Goal: Task Accomplishment & Management: Manage account settings

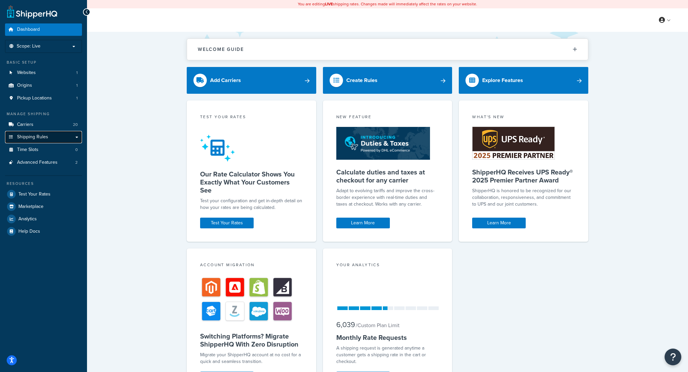
click at [47, 138] on span "Shipping Rules" at bounding box center [32, 137] width 31 height 6
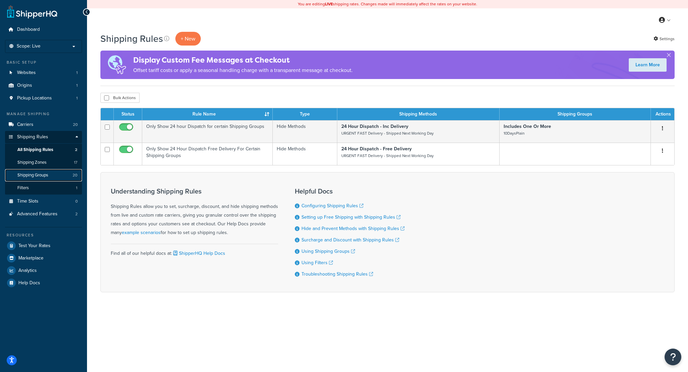
click at [40, 174] on span "Shipping Groups" at bounding box center [32, 175] width 31 height 6
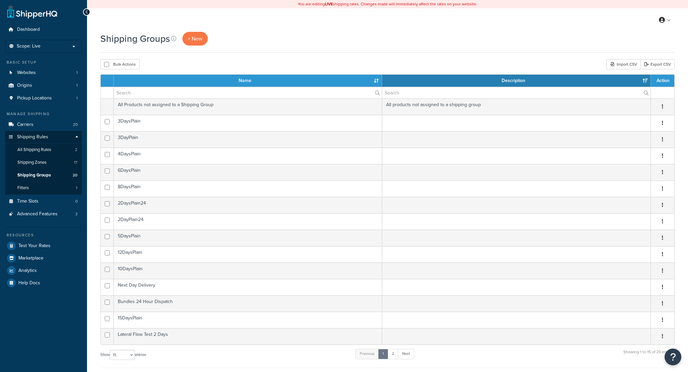
select select "15"
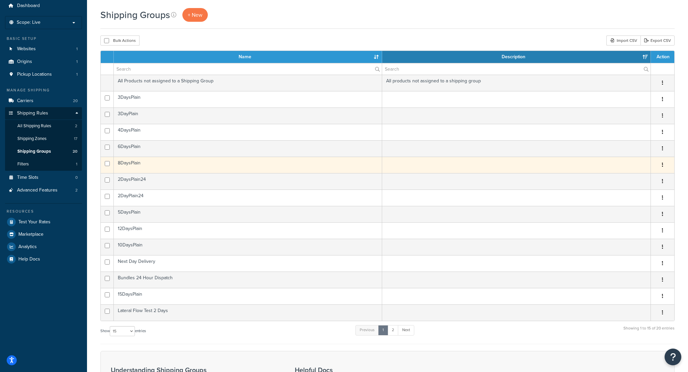
scroll to position [23, 0]
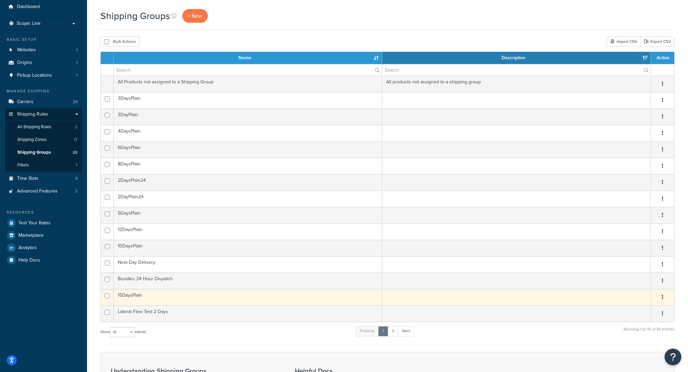
click at [141, 297] on td "15DaysPlain" at bounding box center [248, 297] width 268 height 16
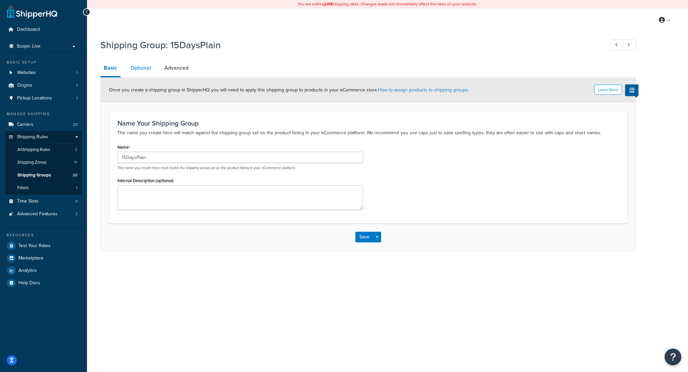
click at [137, 68] on link "Optional" at bounding box center [140, 68] width 27 height 16
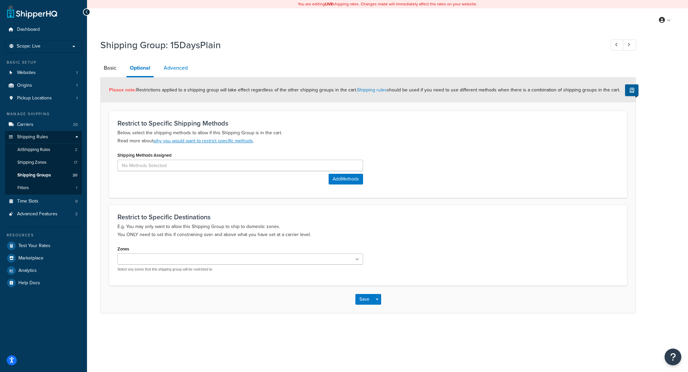
click at [173, 72] on link "Advanced" at bounding box center [175, 68] width 31 height 16
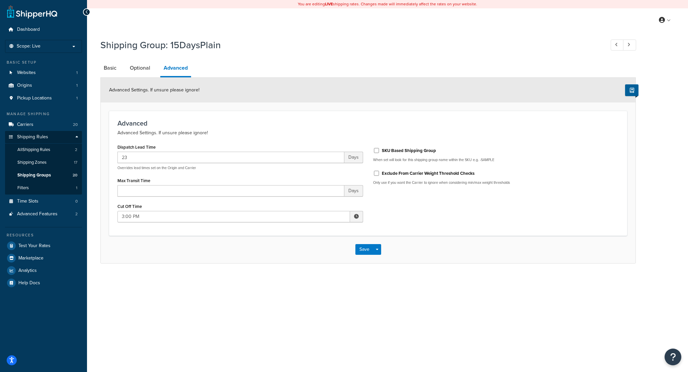
click at [174, 47] on h1 "Shipping Group: 15DaysPlain" at bounding box center [349, 44] width 498 height 13
copy h1 "15DaysPlain"
